Goal: Task Accomplishment & Management: Manage account settings

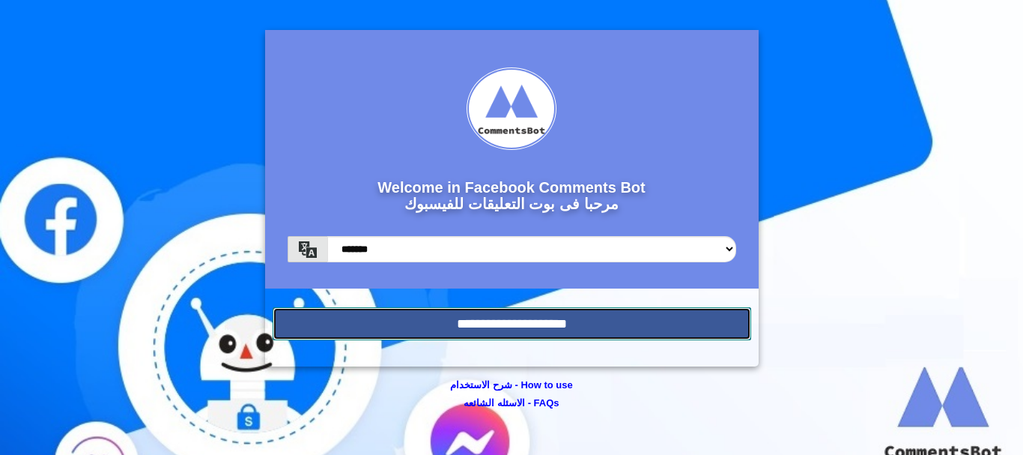
click at [359, 324] on input "**********" at bounding box center [512, 323] width 479 height 33
